Goal: Information Seeking & Learning: Learn about a topic

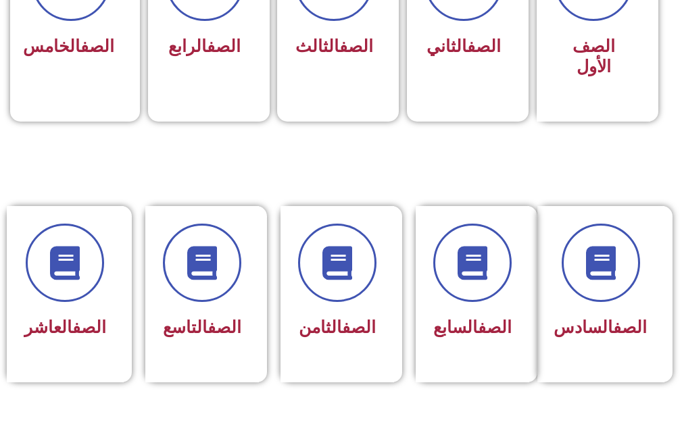
scroll to position [460, 0]
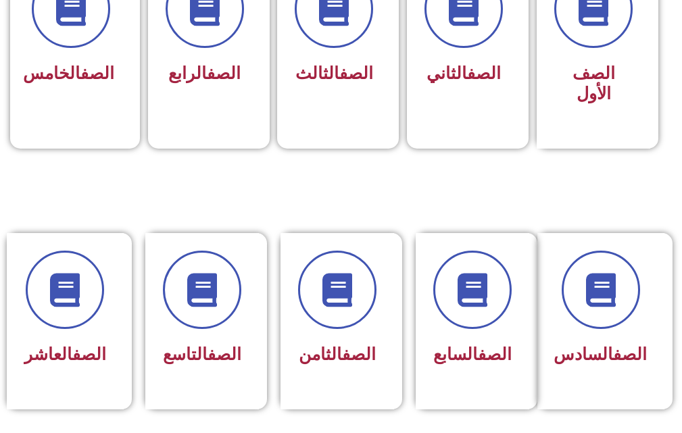
click at [314, 329] on div at bounding box center [337, 290] width 78 height 78
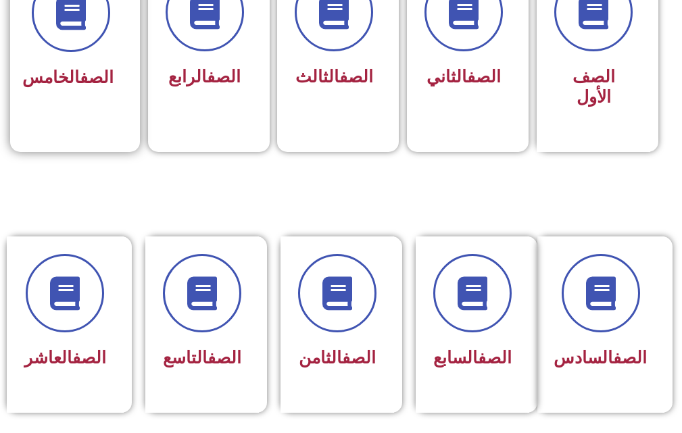
click at [77, 87] on span "الصف الخامس" at bounding box center [67, 78] width 91 height 20
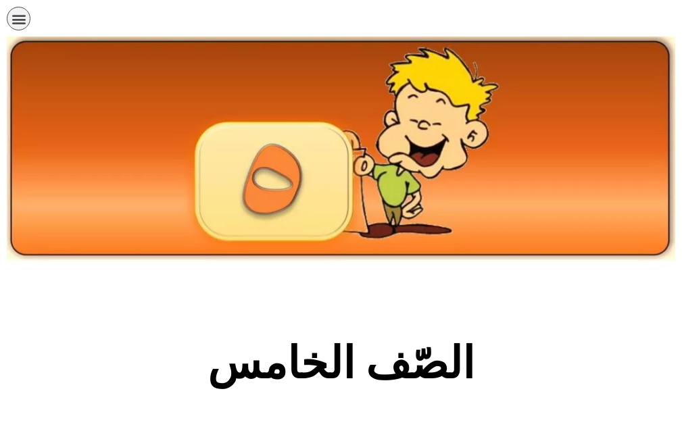
click at [134, 306] on section "الصّف الخامس" at bounding box center [341, 371] width 682 height 206
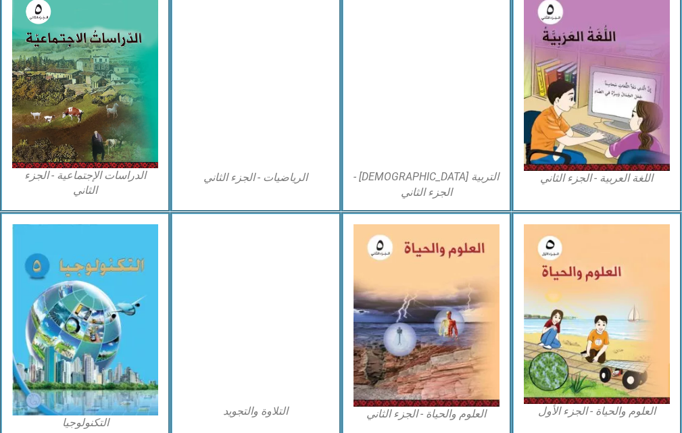
scroll to position [757, 0]
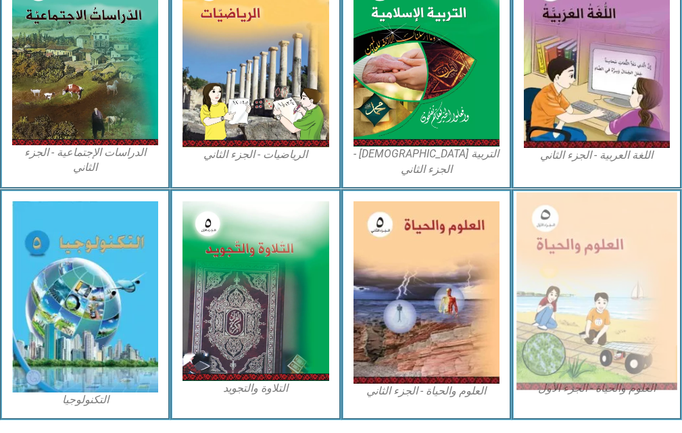
click at [578, 268] on img at bounding box center [597, 291] width 161 height 197
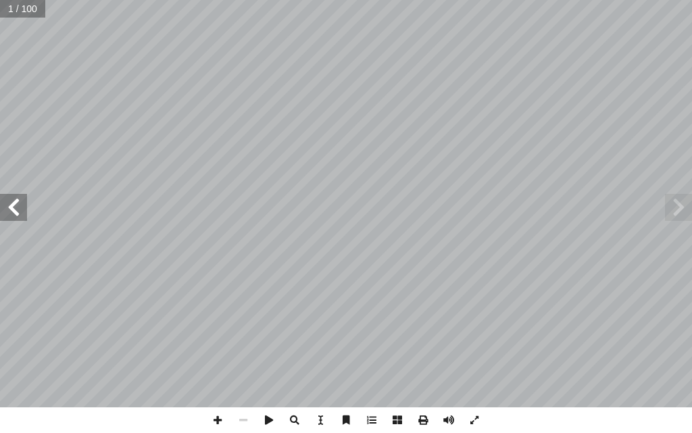
click at [19, 214] on span at bounding box center [13, 207] width 27 height 27
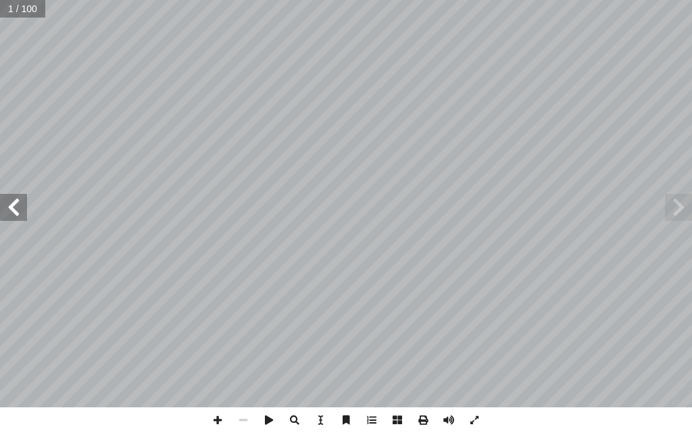
click at [19, 214] on span at bounding box center [13, 207] width 27 height 27
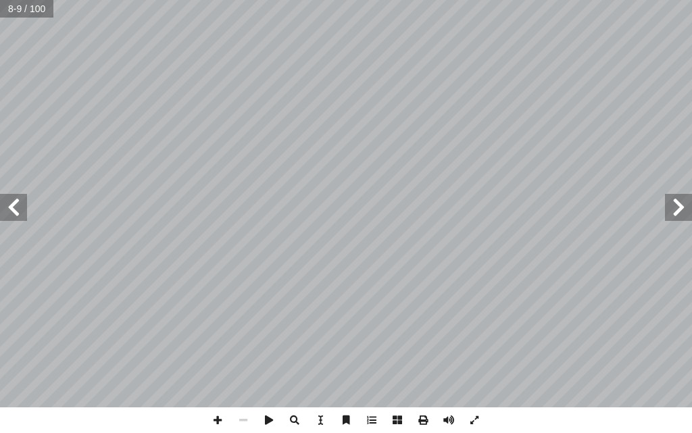
click at [19, 214] on span at bounding box center [13, 207] width 27 height 27
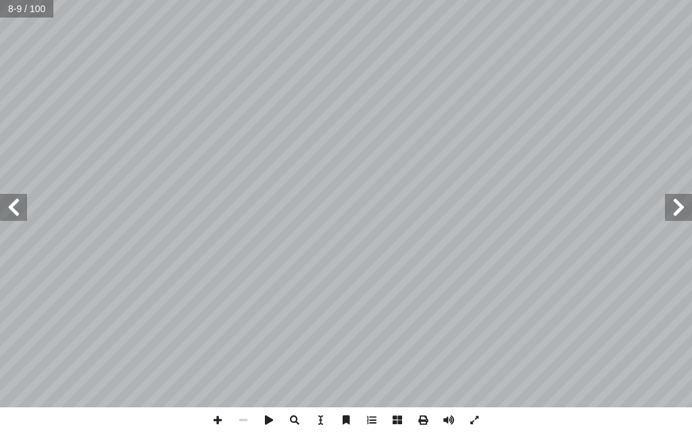
click at [19, 214] on span at bounding box center [13, 207] width 27 height 27
click at [16, 206] on span at bounding box center [13, 207] width 27 height 27
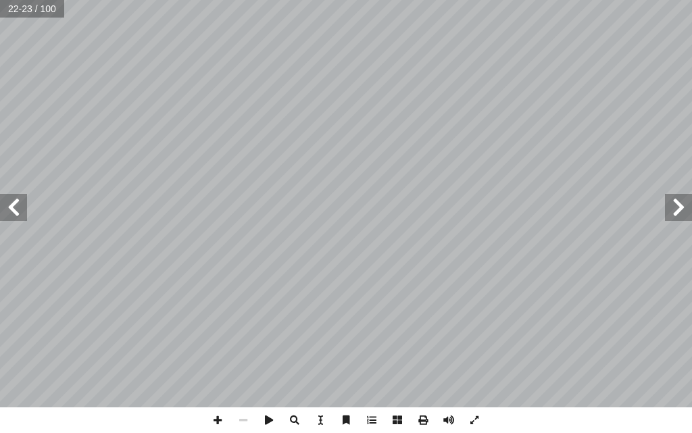
click at [15, 203] on span at bounding box center [13, 207] width 27 height 27
click at [18, 206] on span at bounding box center [13, 207] width 27 height 27
